Goal: Information Seeking & Learning: Learn about a topic

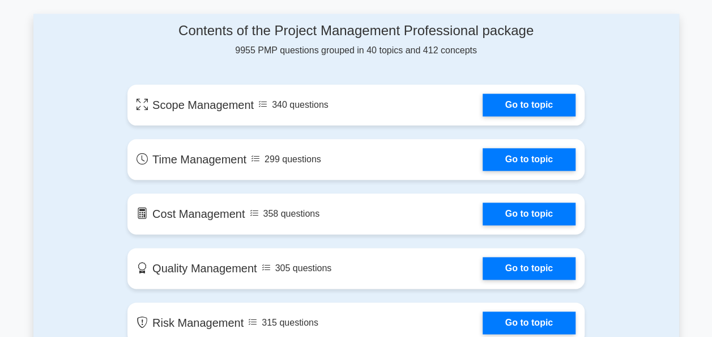
scroll to position [623, 0]
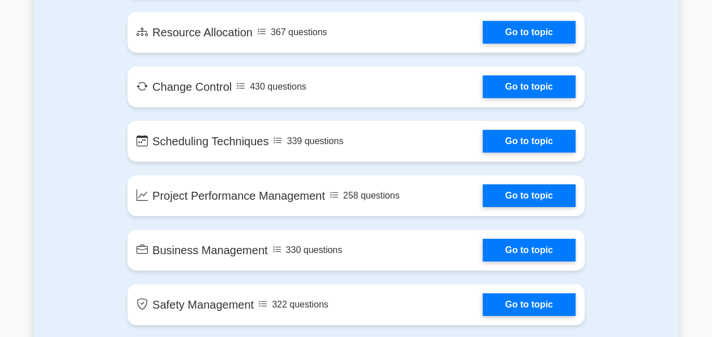
click at [707, 333] on main "Ace Your PMP Exam with Confidence Join 10,000+ successful Project Management Pr…" at bounding box center [356, 330] width 712 height 4221
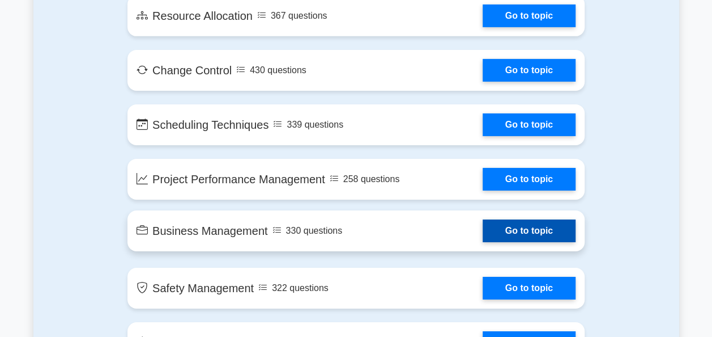
click at [519, 236] on link "Go to topic" at bounding box center [529, 230] width 93 height 23
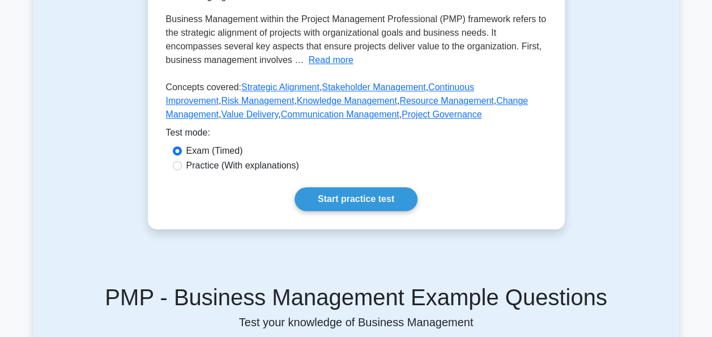
scroll to position [340, 0]
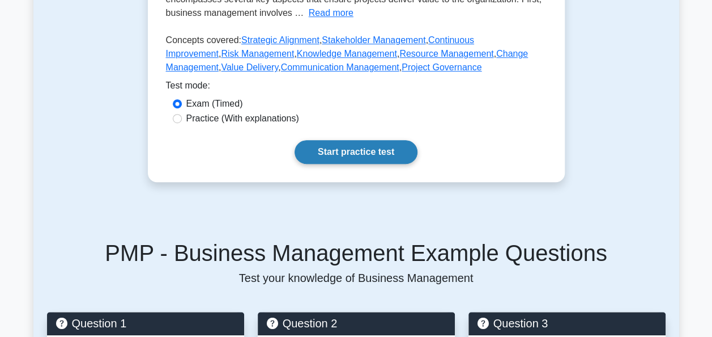
click at [395, 143] on link "Start practice test" at bounding box center [356, 152] width 123 height 24
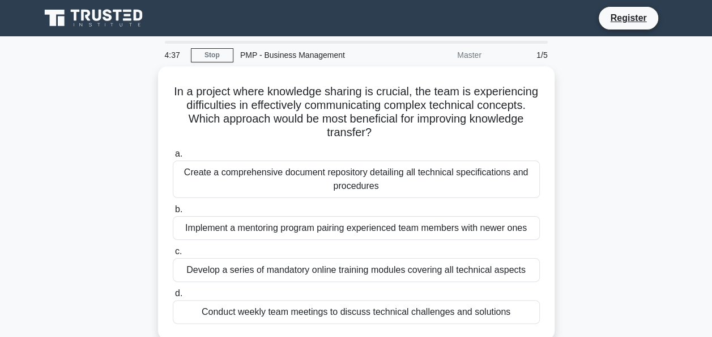
scroll to position [23, 0]
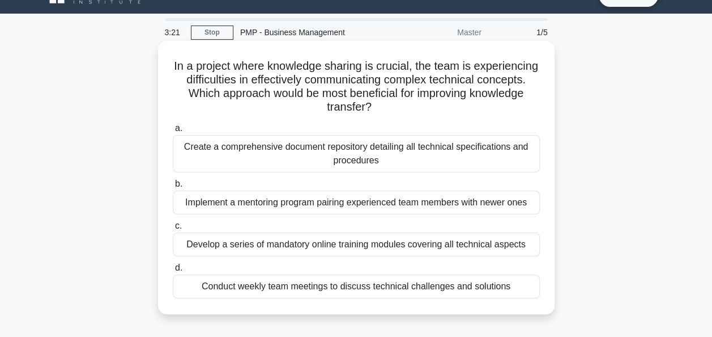
click at [389, 206] on div "Implement a mentoring program pairing experienced team members with newer ones" at bounding box center [356, 202] width 367 height 24
click at [173, 188] on input "b. Implement a mentoring program pairing experienced team members with newer on…" at bounding box center [173, 183] width 0 height 7
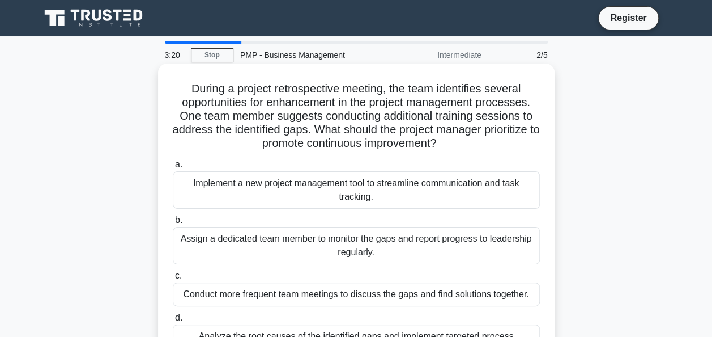
scroll to position [0, 0]
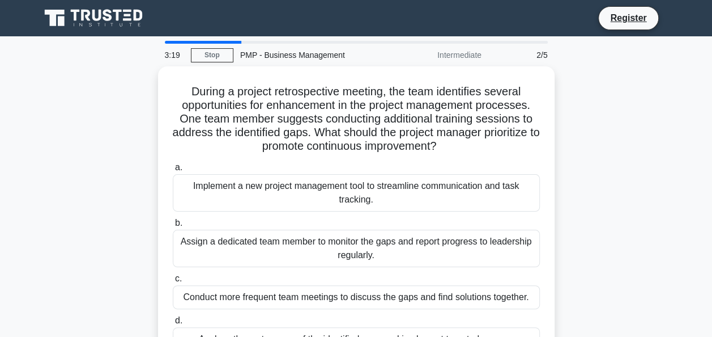
click at [608, 235] on div "During a project retrospective meeting, the team identifies several opportuniti…" at bounding box center [356, 230] width 646 height 328
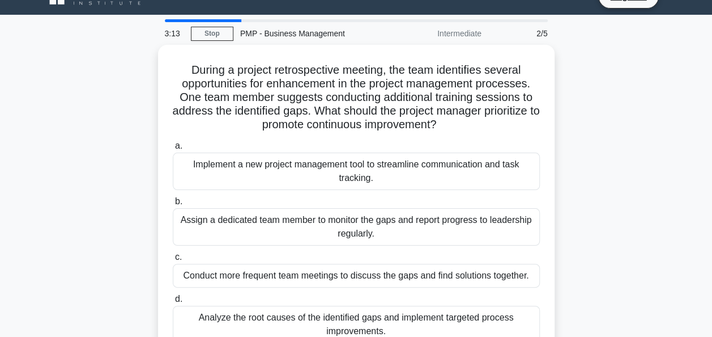
scroll to position [23, 0]
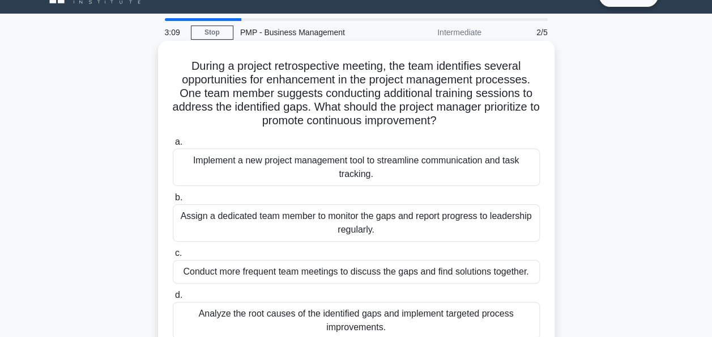
click at [276, 214] on div "Assign a dedicated team member to monitor the gaps and report progress to leade…" at bounding box center [356, 222] width 367 height 37
click at [173, 201] on input "b. Assign a dedicated team member to monitor the gaps and report progress to le…" at bounding box center [173, 197] width 0 height 7
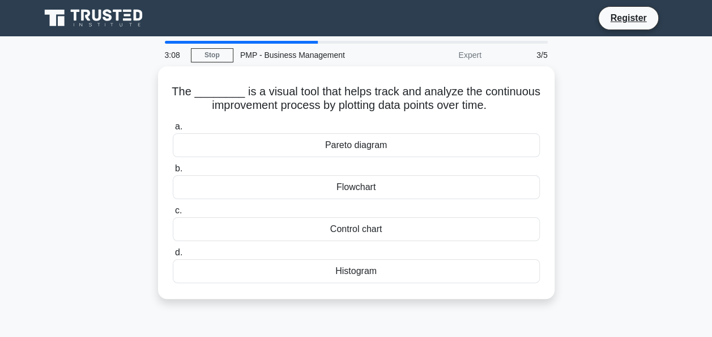
click at [276, 217] on div "Control chart" at bounding box center [356, 229] width 367 height 24
click at [173, 214] on input "c. Control chart" at bounding box center [173, 210] width 0 height 7
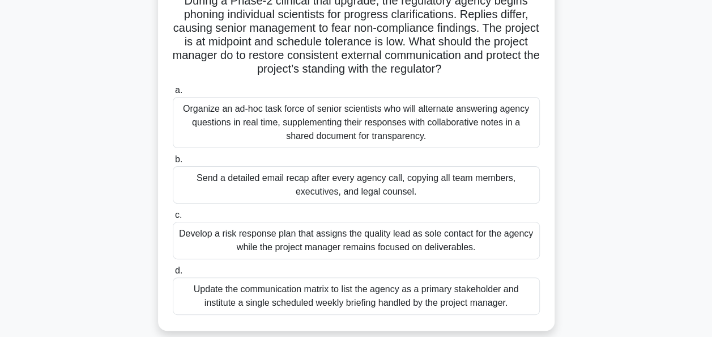
scroll to position [113, 0]
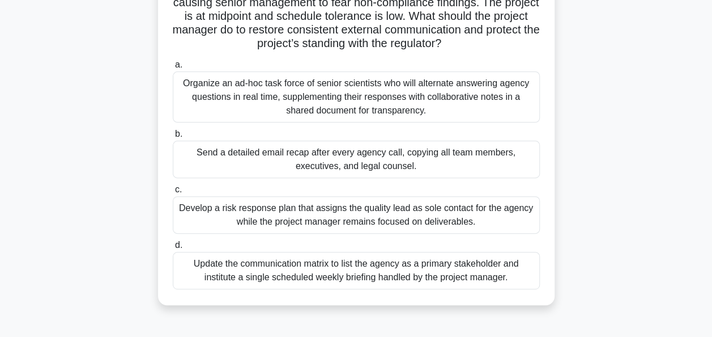
click at [307, 268] on div "Update the communication matrix to list the agency as a primary stakeholder and…" at bounding box center [356, 270] width 367 height 37
click at [173, 249] on input "d. Update the communication matrix to list the agency as a primary stakeholder …" at bounding box center [173, 244] width 0 height 7
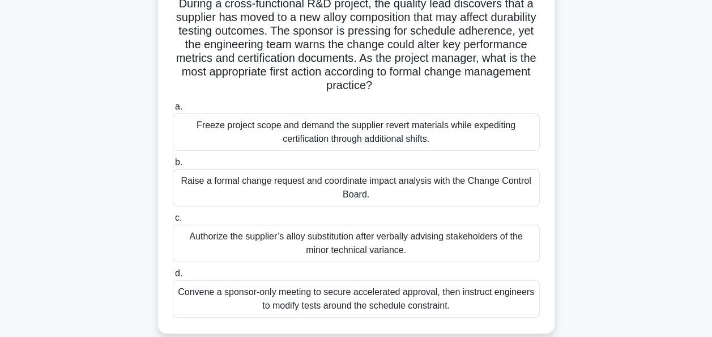
scroll to position [91, 0]
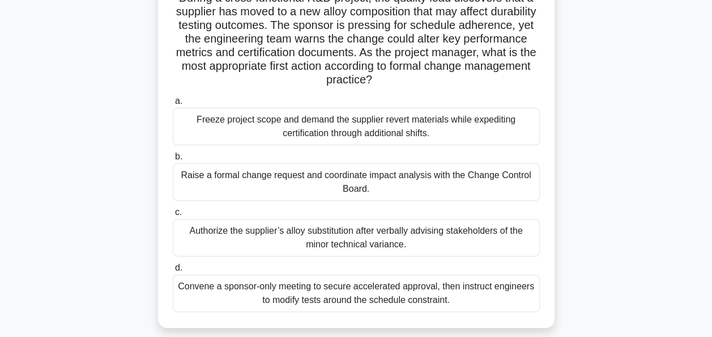
click at [257, 186] on div "Raise a formal change request and coordinate impact analysis with the Change Co…" at bounding box center [356, 181] width 367 height 37
click at [173, 160] on input "b. Raise a formal change request and coordinate impact analysis with the Change…" at bounding box center [173, 156] width 0 height 7
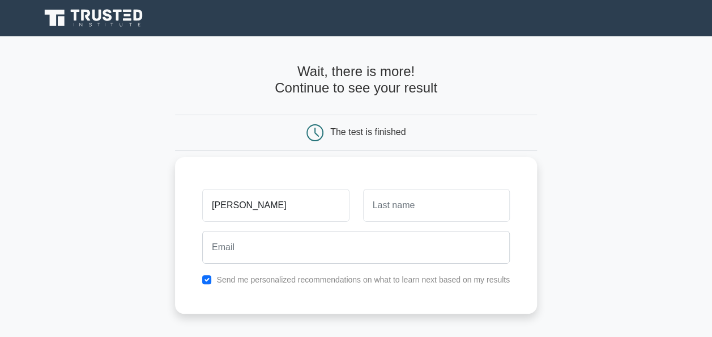
type input "Modesta"
click at [410, 205] on input "text" at bounding box center [436, 205] width 147 height 33
type input "Sunguro"
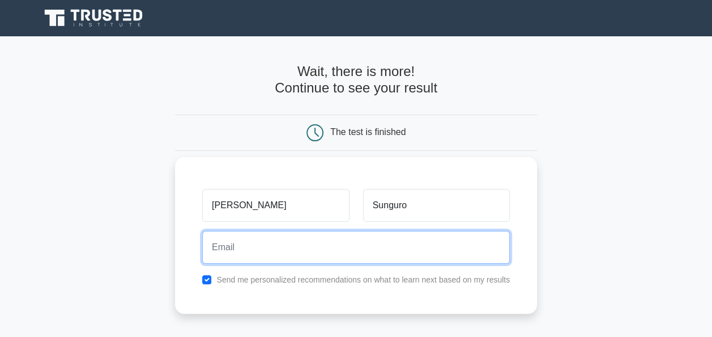
click at [343, 261] on input "email" at bounding box center [356, 247] width 308 height 33
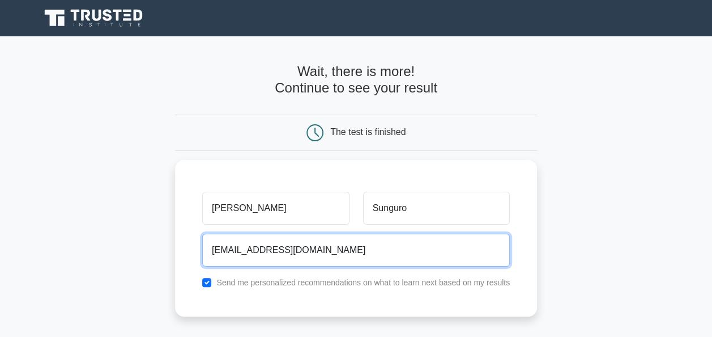
type input "modesungu@gmail.com"
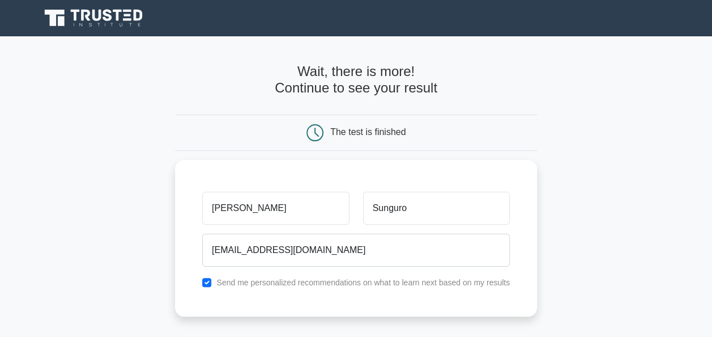
click at [554, 280] on main "Wait, there is more! Continue to see your result The test is finished Modesta" at bounding box center [356, 240] width 712 height 408
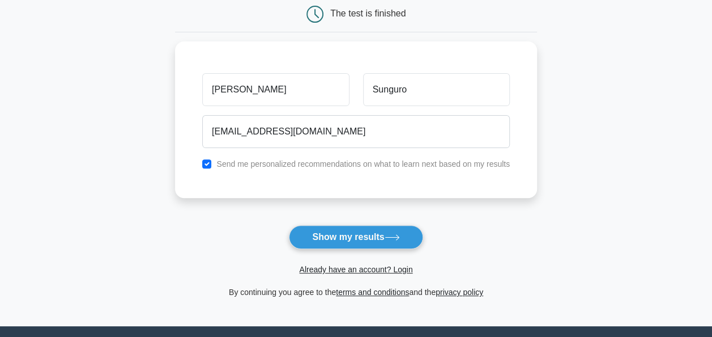
scroll to position [159, 0]
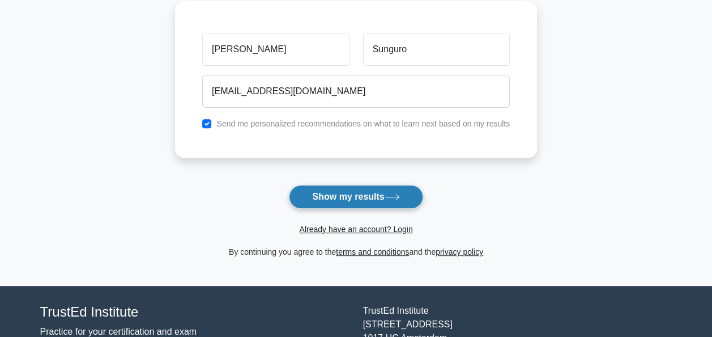
click at [384, 197] on button "Show my results" at bounding box center [356, 197] width 134 height 24
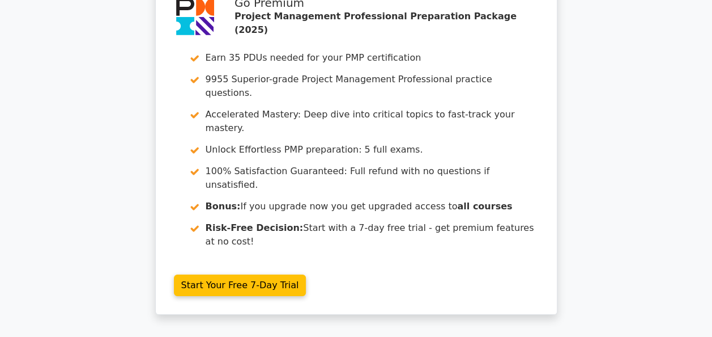
scroll to position [2082, 0]
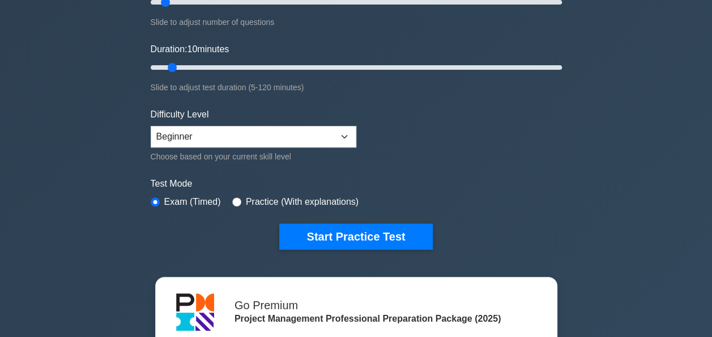
scroll to position [136, 0]
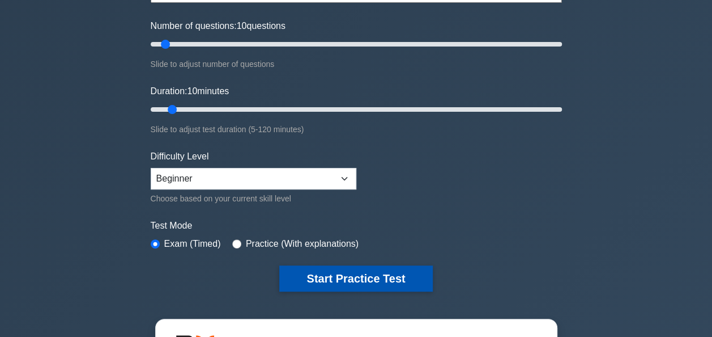
click at [383, 275] on button "Start Practice Test" at bounding box center [355, 278] width 153 height 26
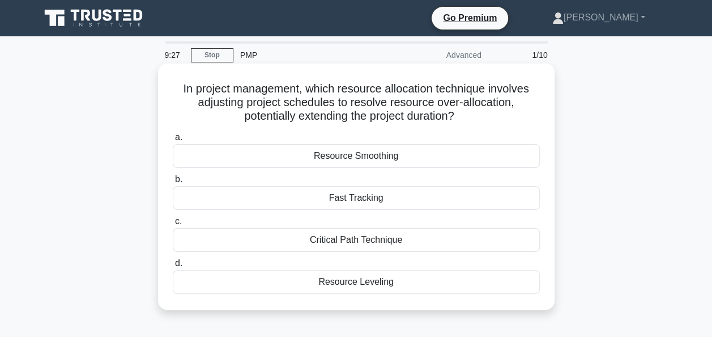
click at [346, 291] on div "Resource Leveling" at bounding box center [356, 282] width 367 height 24
click at [173, 267] on input "d. Resource Leveling" at bounding box center [173, 263] width 0 height 7
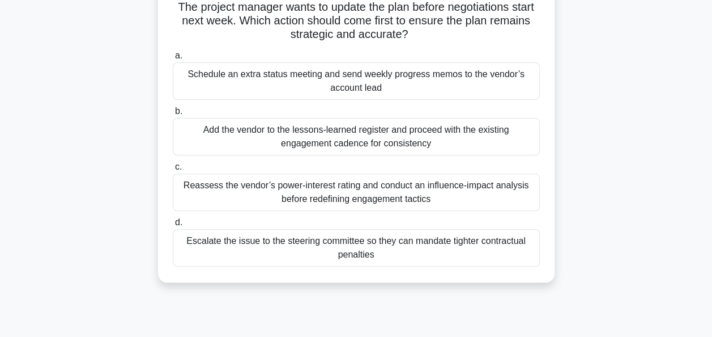
scroll to position [159, 0]
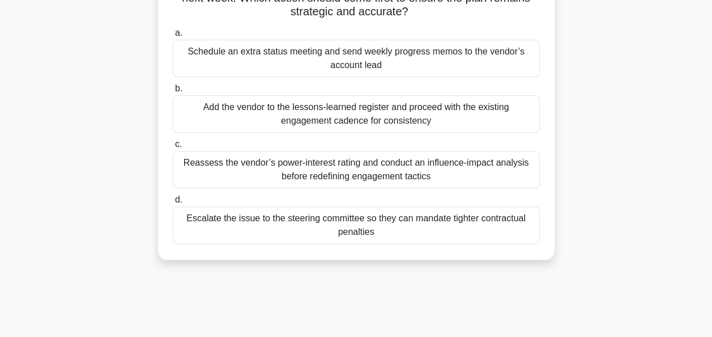
click at [293, 166] on div "Reassess the vendor’s power-interest rating and conduct an influence-impact ana…" at bounding box center [356, 169] width 367 height 37
click at [173, 148] on input "c. Reassess the vendor’s power-interest rating and conduct an influence-impact …" at bounding box center [173, 144] width 0 height 7
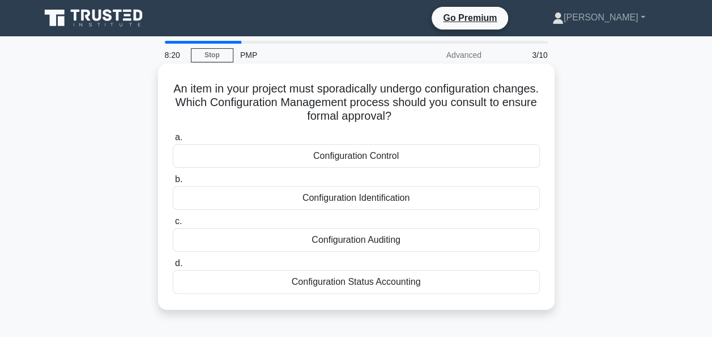
scroll to position [0, 0]
click at [388, 155] on div "Configuration Control" at bounding box center [356, 156] width 367 height 24
click at [173, 141] on input "a. Configuration Control" at bounding box center [173, 137] width 0 height 7
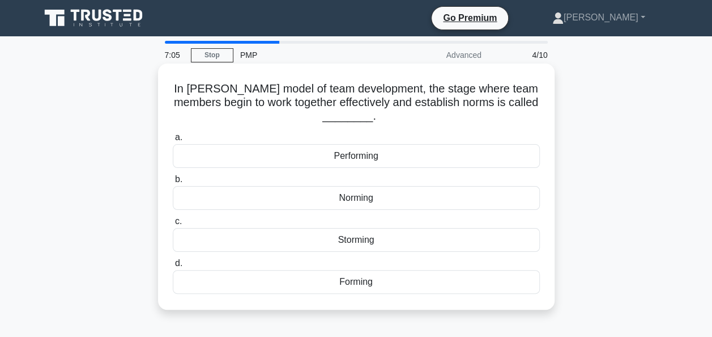
click at [315, 196] on div "Norming" at bounding box center [356, 198] width 367 height 24
click at [173, 183] on input "b. Norming" at bounding box center [173, 179] width 0 height 7
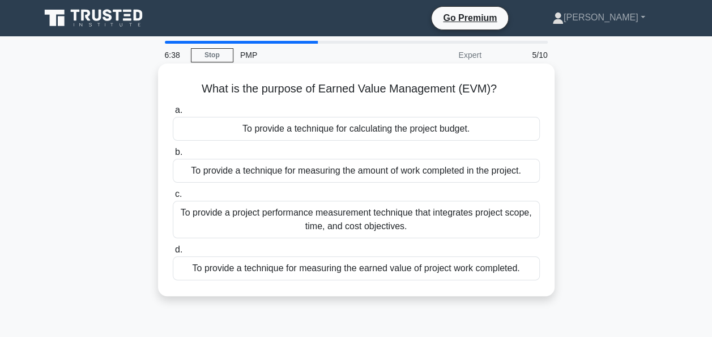
click at [275, 220] on div "To provide a project performance measurement technique that integrates project …" at bounding box center [356, 219] width 367 height 37
click at [173, 198] on input "c. To provide a project performance measurement technique that integrates proje…" at bounding box center [173, 193] width 0 height 7
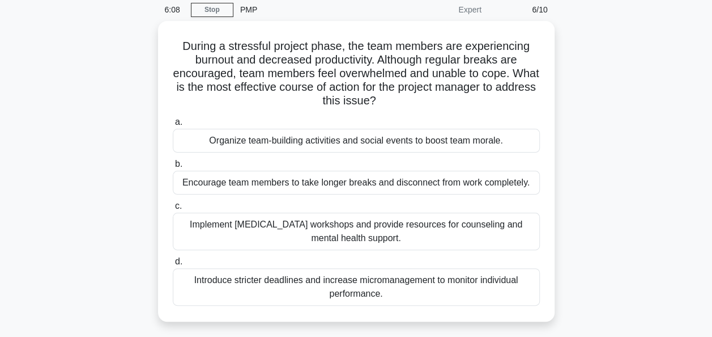
scroll to position [68, 0]
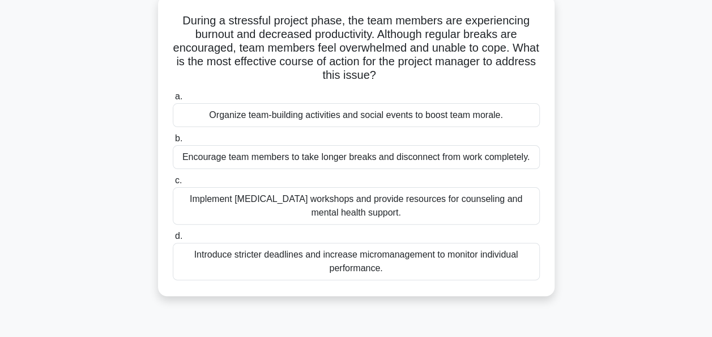
click at [248, 197] on div "Implement stress management workshops and provide resources for counseling and …" at bounding box center [356, 205] width 367 height 37
click at [173, 184] on input "c. Implement stress management workshops and provide resources for counseling a…" at bounding box center [173, 180] width 0 height 7
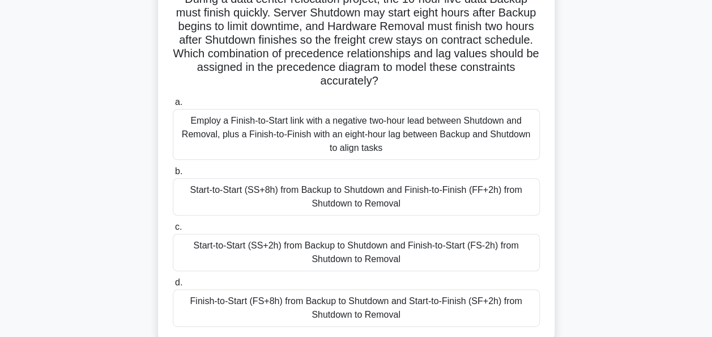
scroll to position [91, 0]
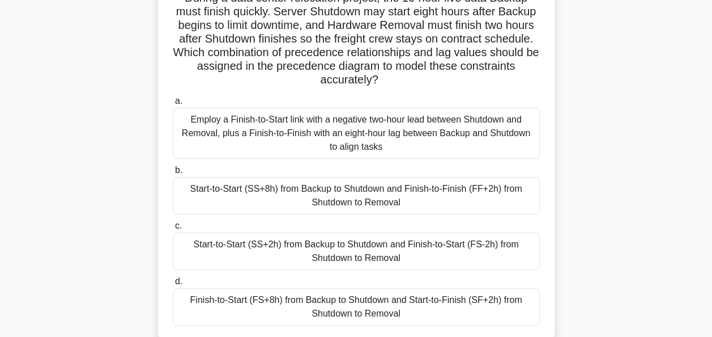
click at [266, 127] on div "Employ a Finish-to-Start link with a negative two-hour lead between Shutdown an…" at bounding box center [356, 133] width 367 height 51
click at [173, 105] on input "a. Employ a Finish-to-Start link with a negative two-hour lead between Shutdown…" at bounding box center [173, 100] width 0 height 7
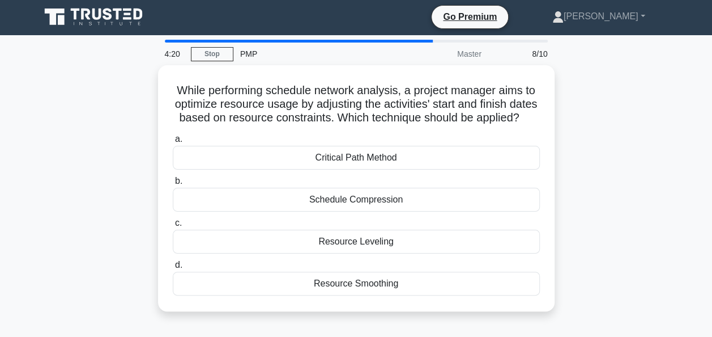
scroll to position [0, 0]
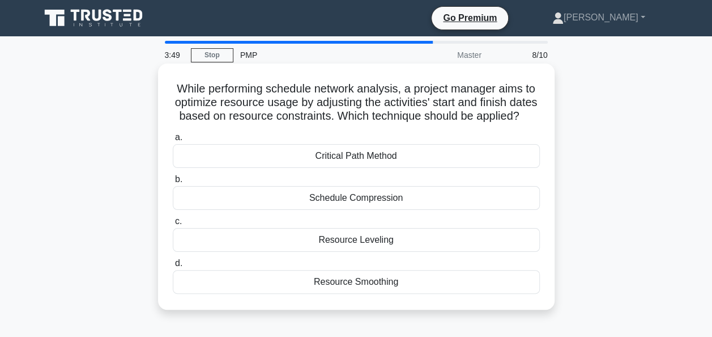
click at [467, 247] on div "Resource Leveling" at bounding box center [356, 240] width 367 height 24
click at [173, 225] on input "c. Resource Leveling" at bounding box center [173, 221] width 0 height 7
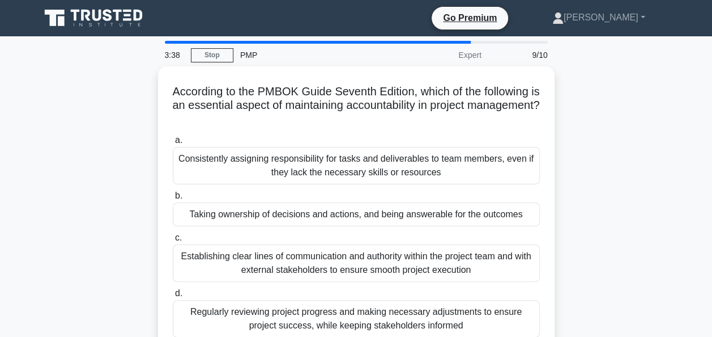
click at [686, 211] on main "3:38 Stop PMP Expert 9/10 According to the PMBOK Guide Seventh Edition, which o…" at bounding box center [356, 324] width 712 height 576
click at [213, 53] on link "Stop" at bounding box center [212, 55] width 43 height 14
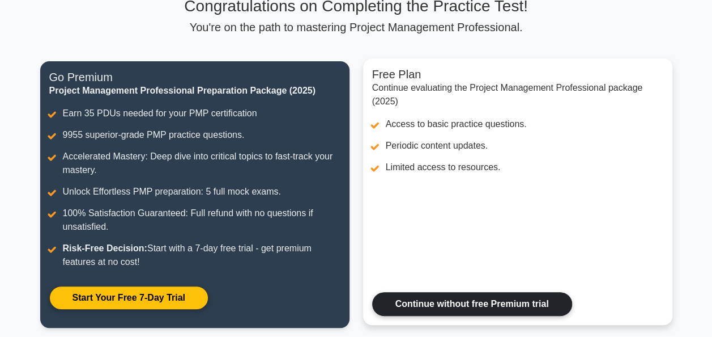
scroll to position [74, 0]
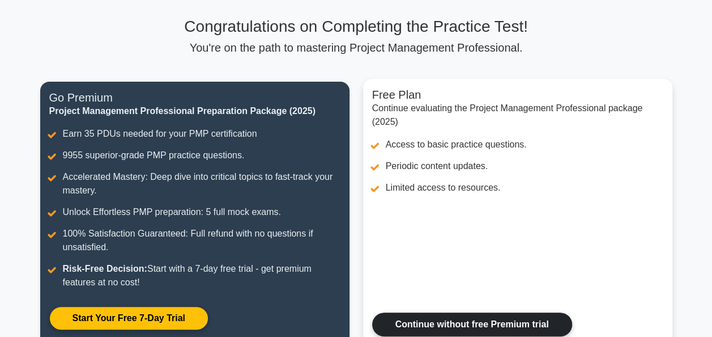
click at [533, 324] on link "Continue without free Premium trial" at bounding box center [472, 324] width 200 height 24
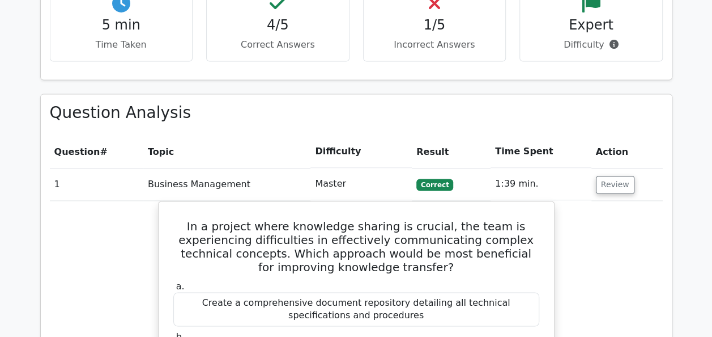
scroll to position [745, 0]
